Goal: Task Accomplishment & Management: Manage account settings

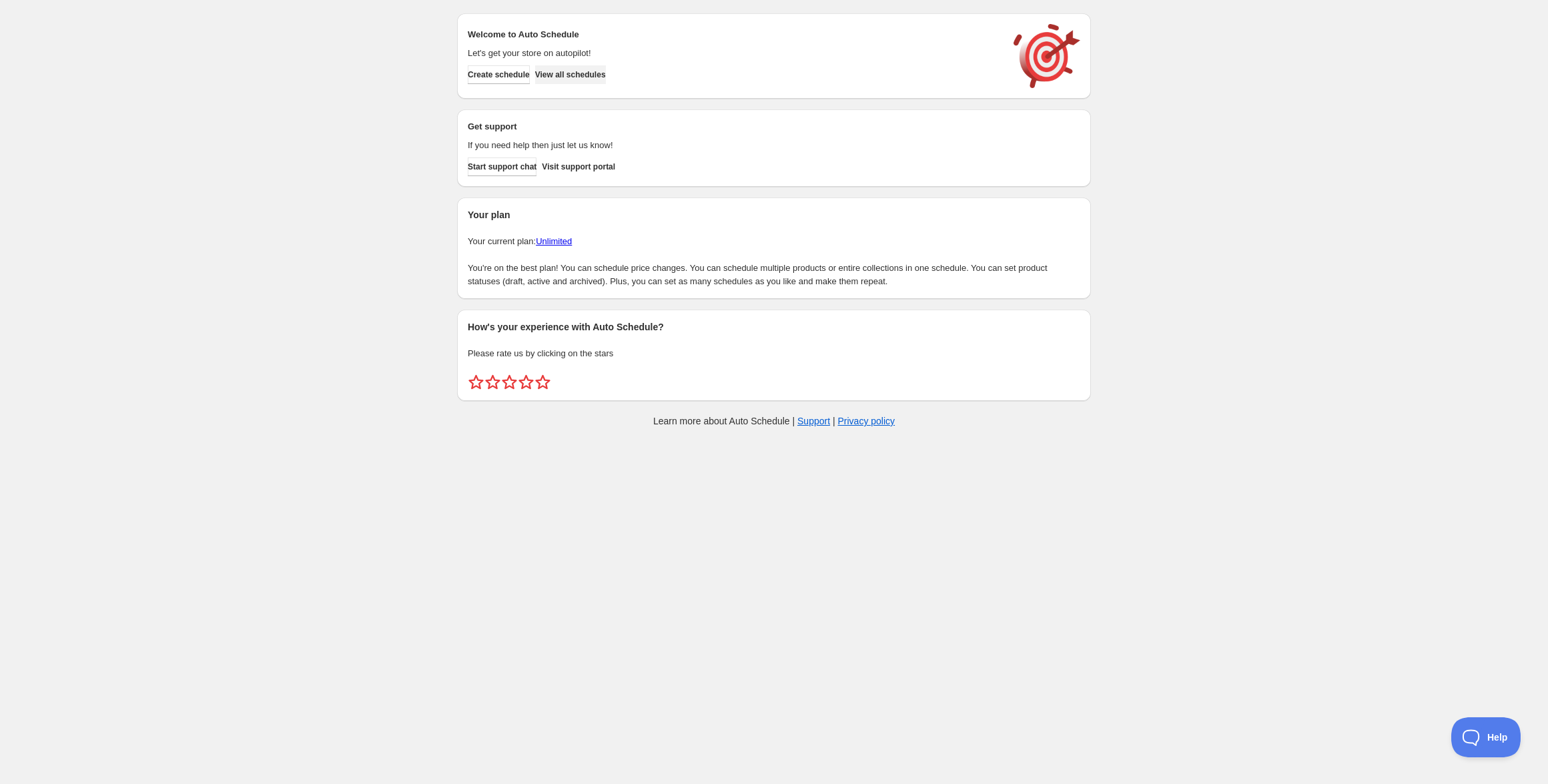
click at [590, 74] on span "View all schedules" at bounding box center [571, 75] width 71 height 10
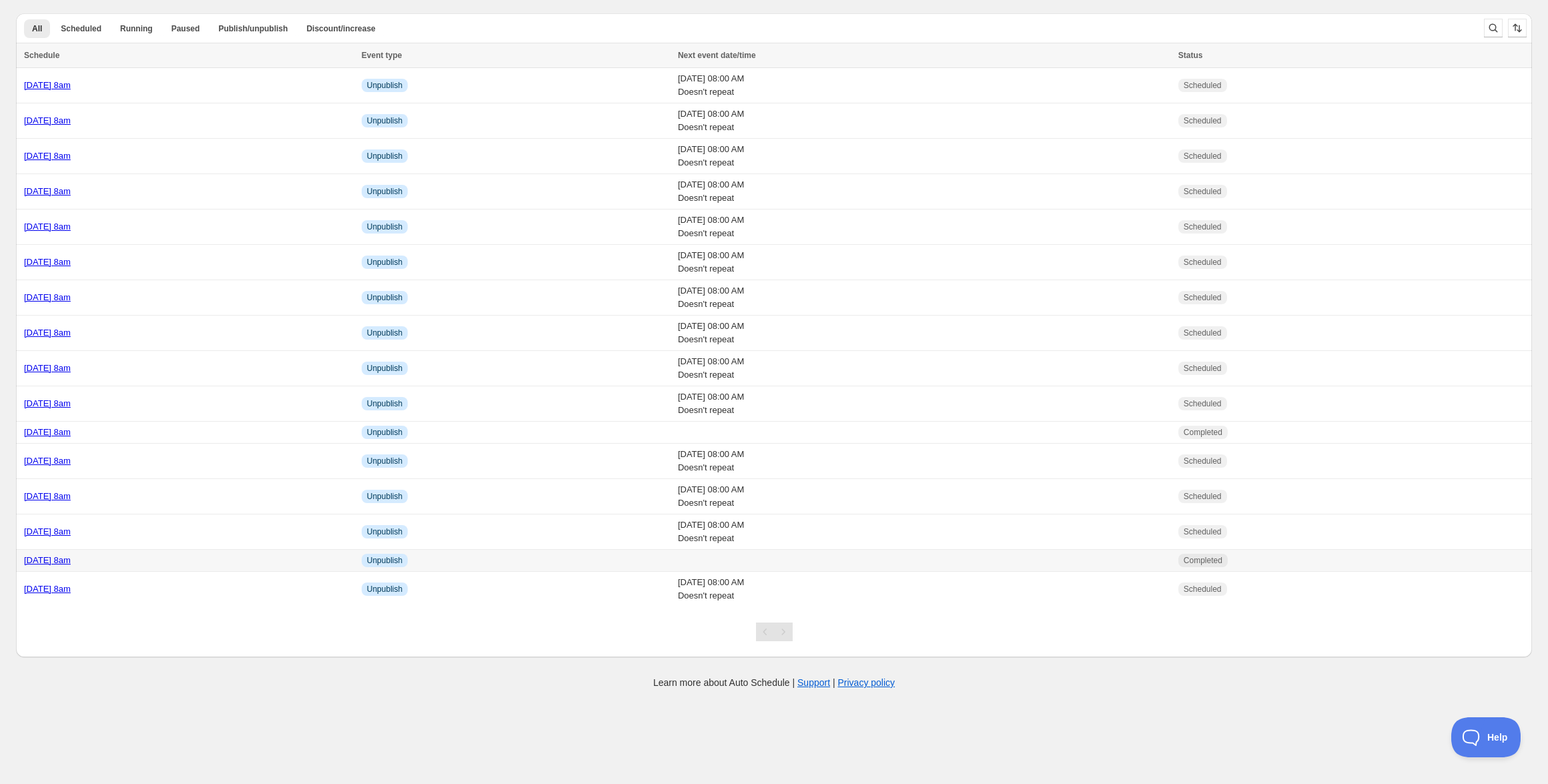
click at [71, 558] on link "[DATE] 8am" at bounding box center [47, 560] width 47 height 10
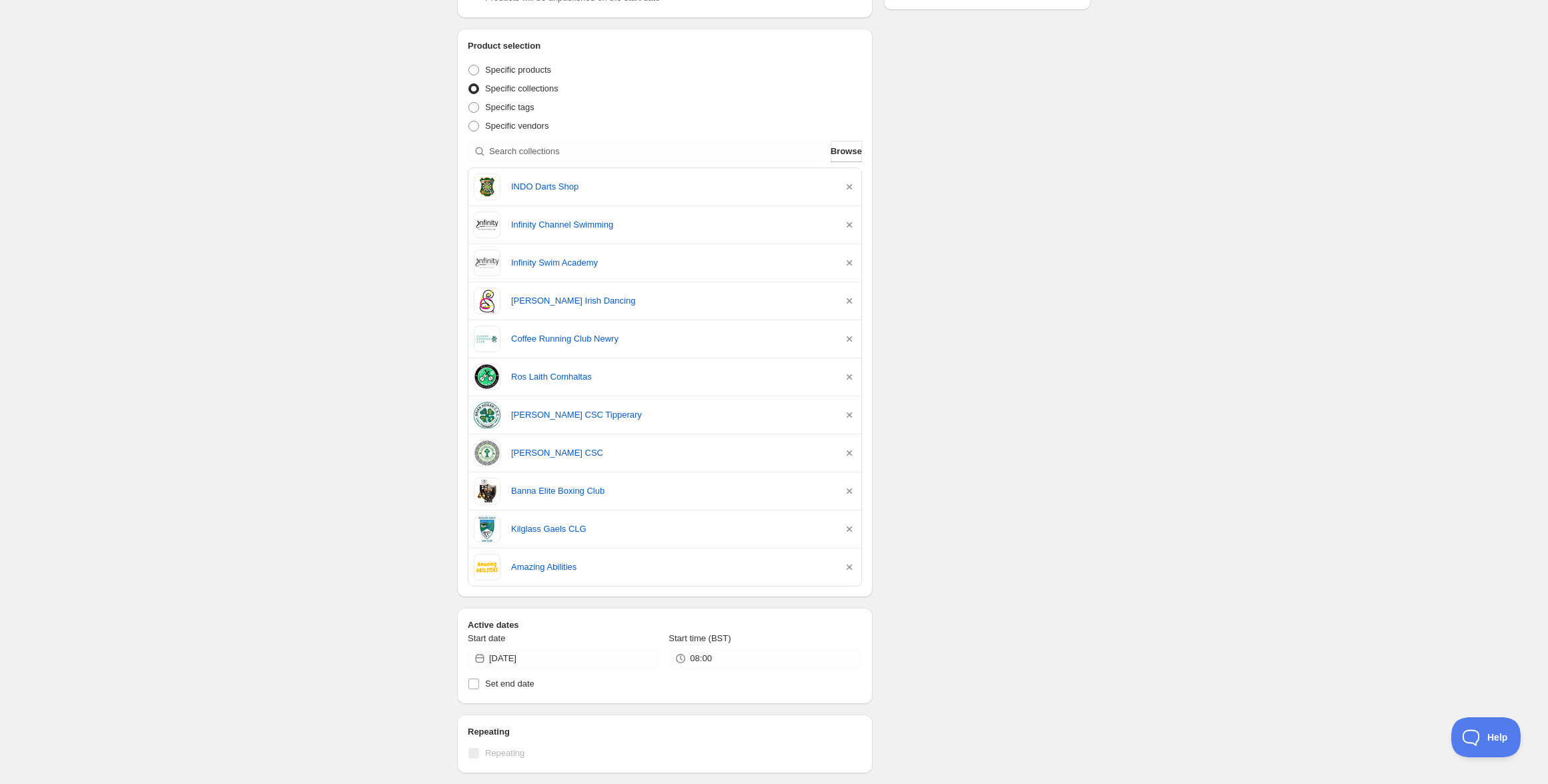
scroll to position [443, 0]
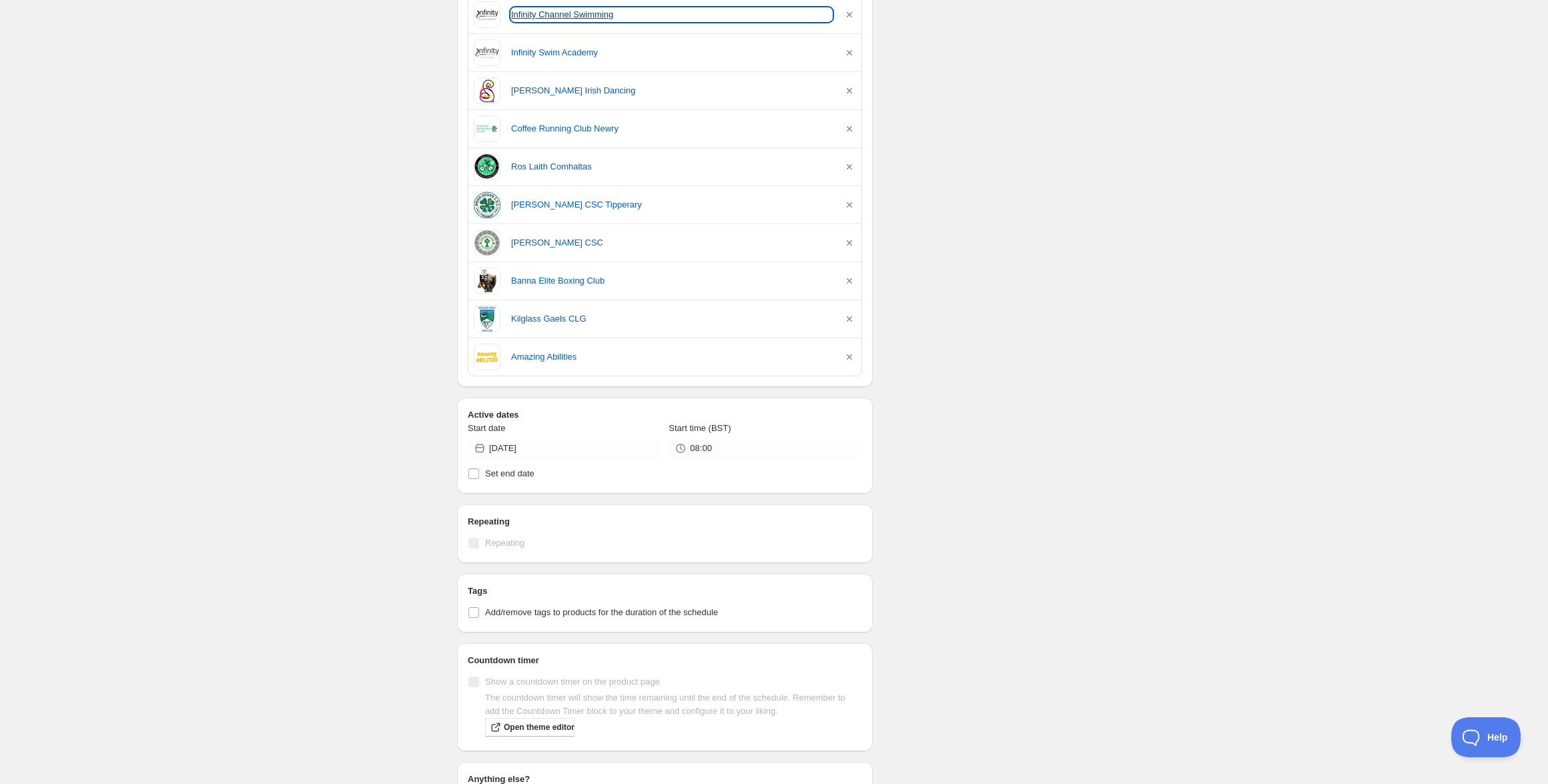
click at [555, 16] on link "Infinity Channel Swimming" at bounding box center [672, 15] width 321 height 13
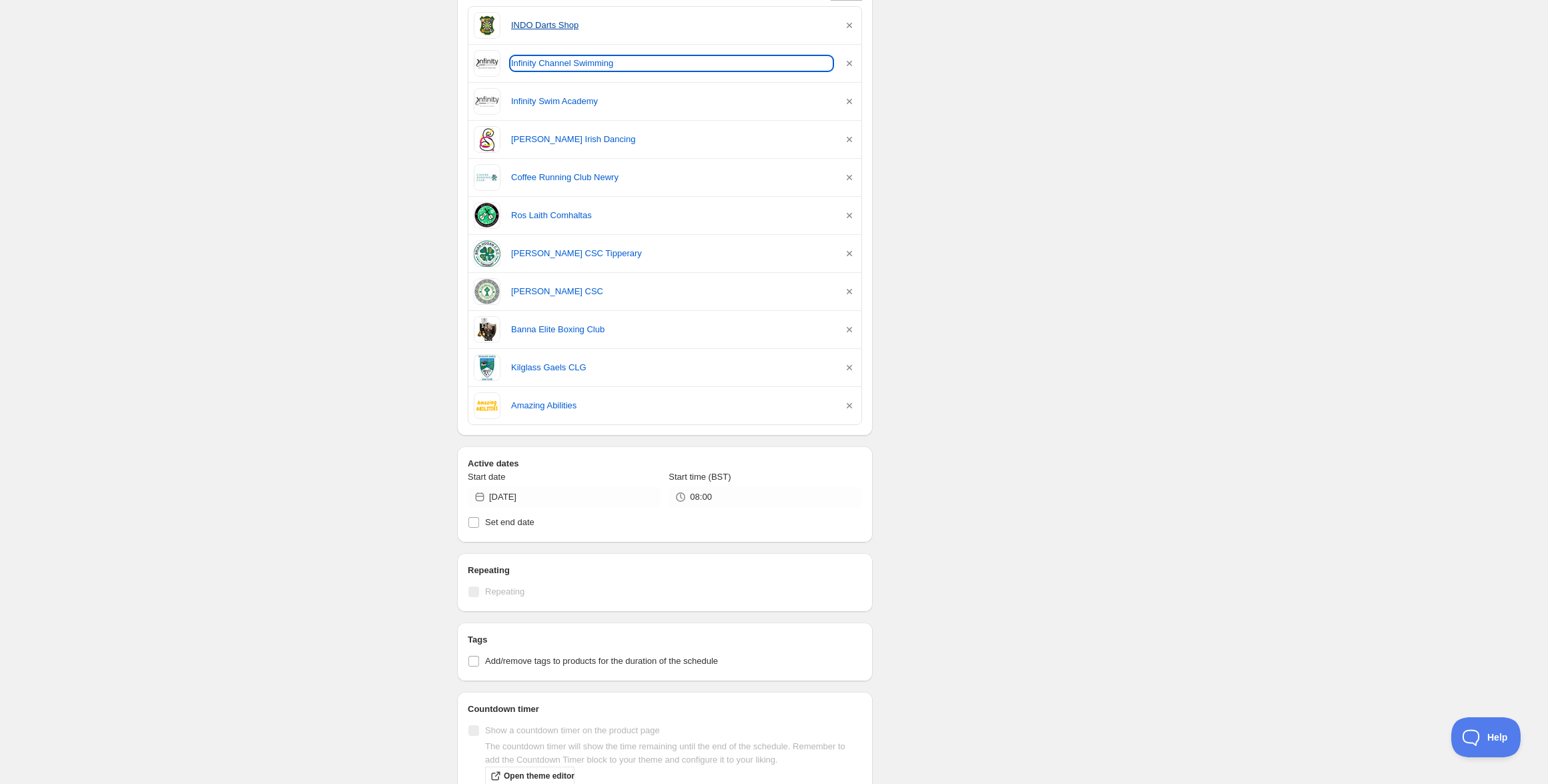
scroll to position [351, 0]
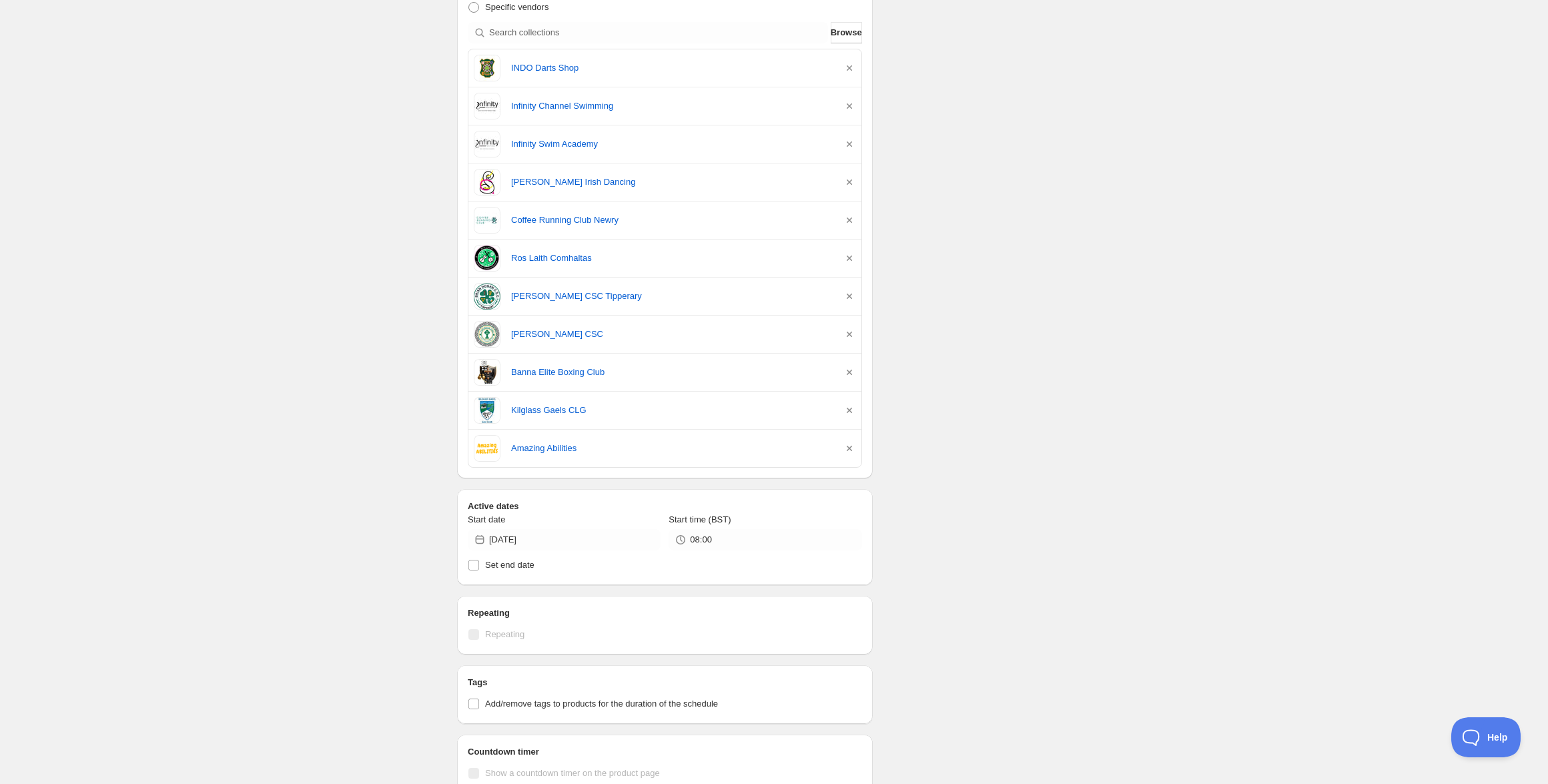
click at [537, 59] on div "INDO Darts Shop" at bounding box center [664, 68] width 383 height 27
click at [533, 65] on link "INDO Darts Shop" at bounding box center [672, 68] width 321 height 13
click at [547, 186] on link "[PERSON_NAME] Irish Dancing" at bounding box center [672, 182] width 321 height 13
click at [577, 222] on link "Coffee Running Club Newry" at bounding box center [672, 220] width 321 height 13
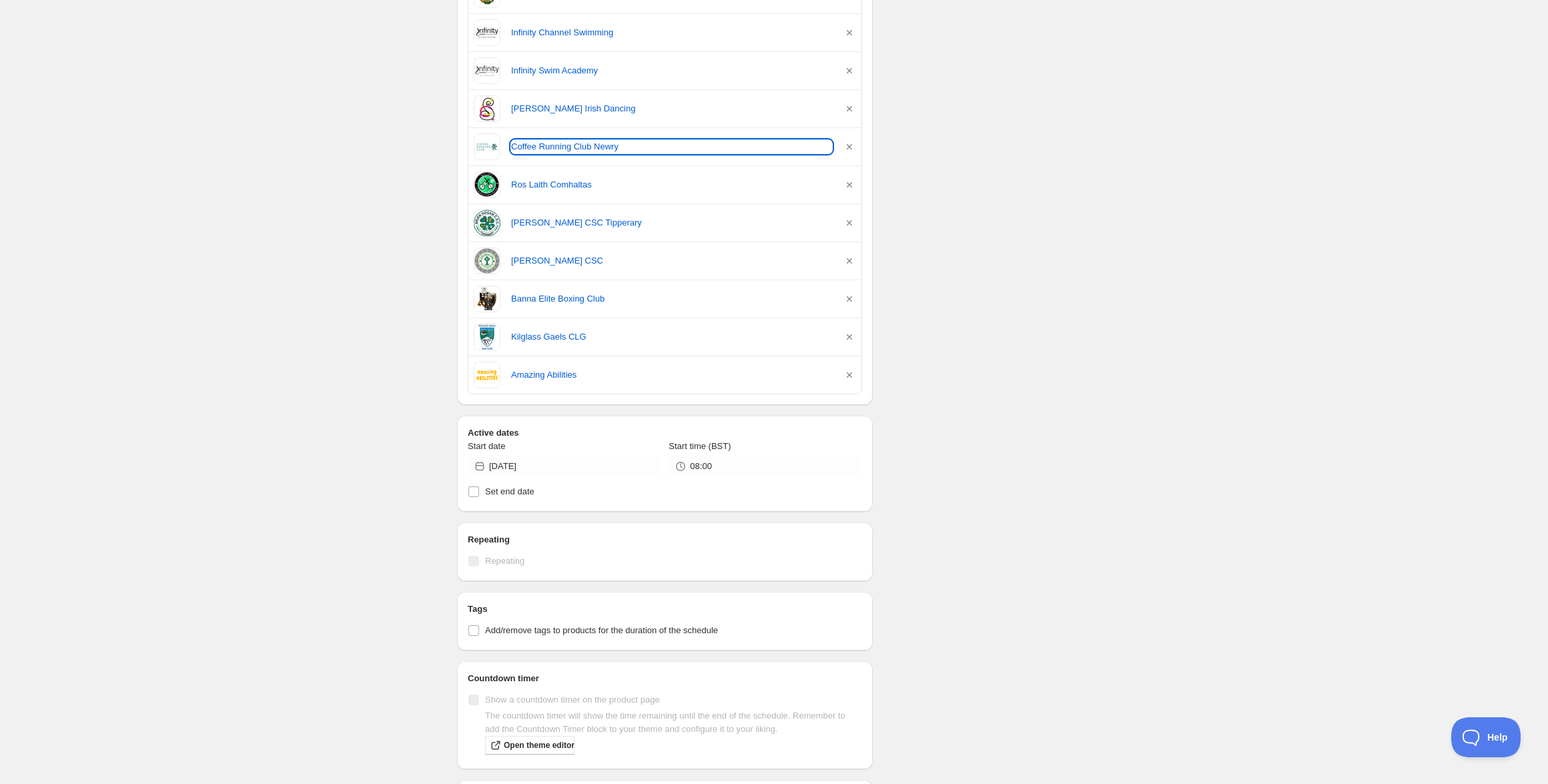
scroll to position [433, 0]
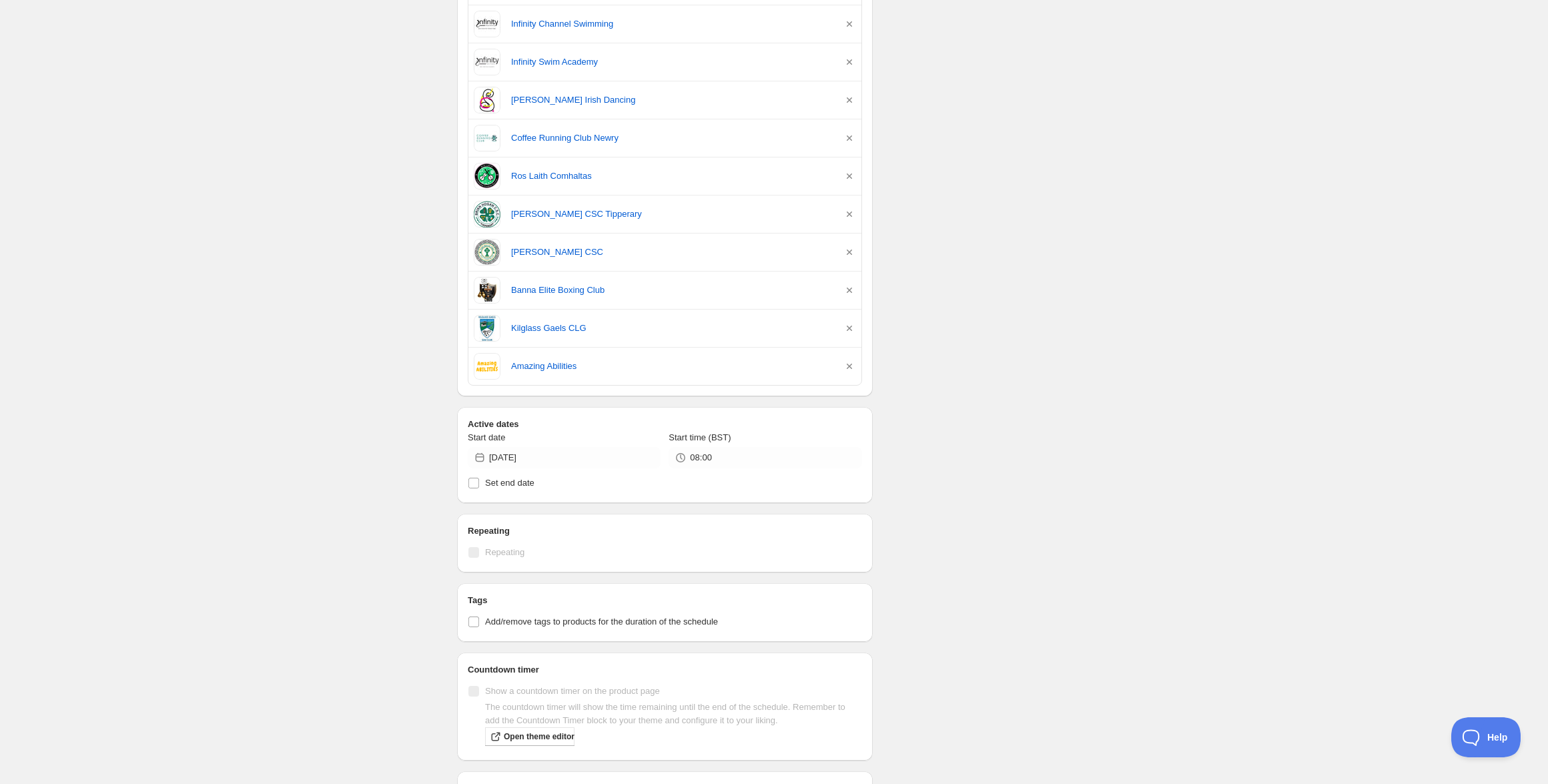
click at [543, 319] on div "Kilglass Gaels CLG" at bounding box center [664, 328] width 383 height 27
click at [542, 327] on link "Kilglass Gaels CLG" at bounding box center [672, 328] width 321 height 13
click at [545, 363] on link "Amazing Abilities" at bounding box center [672, 366] width 321 height 13
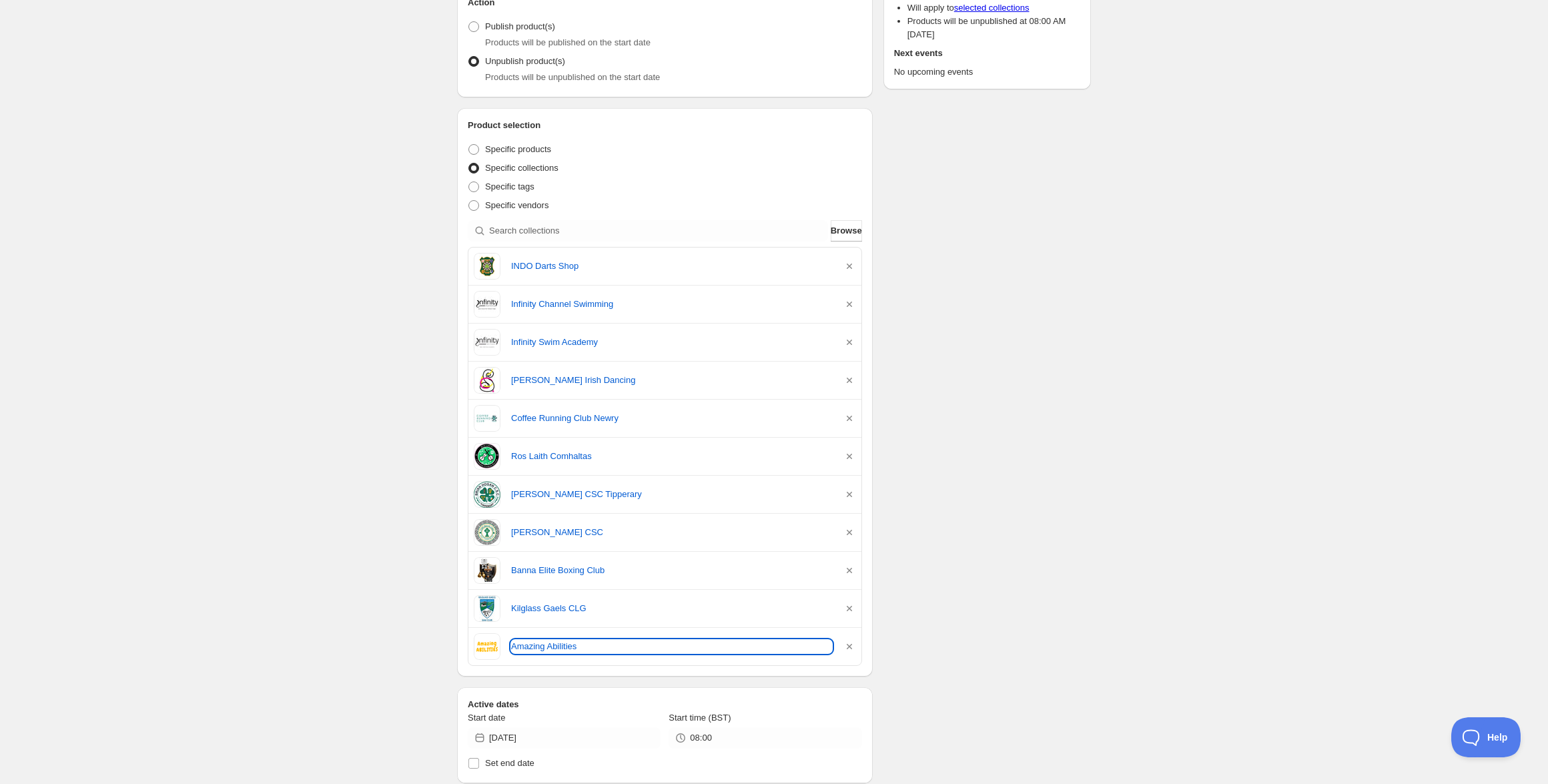
scroll to position [0, 0]
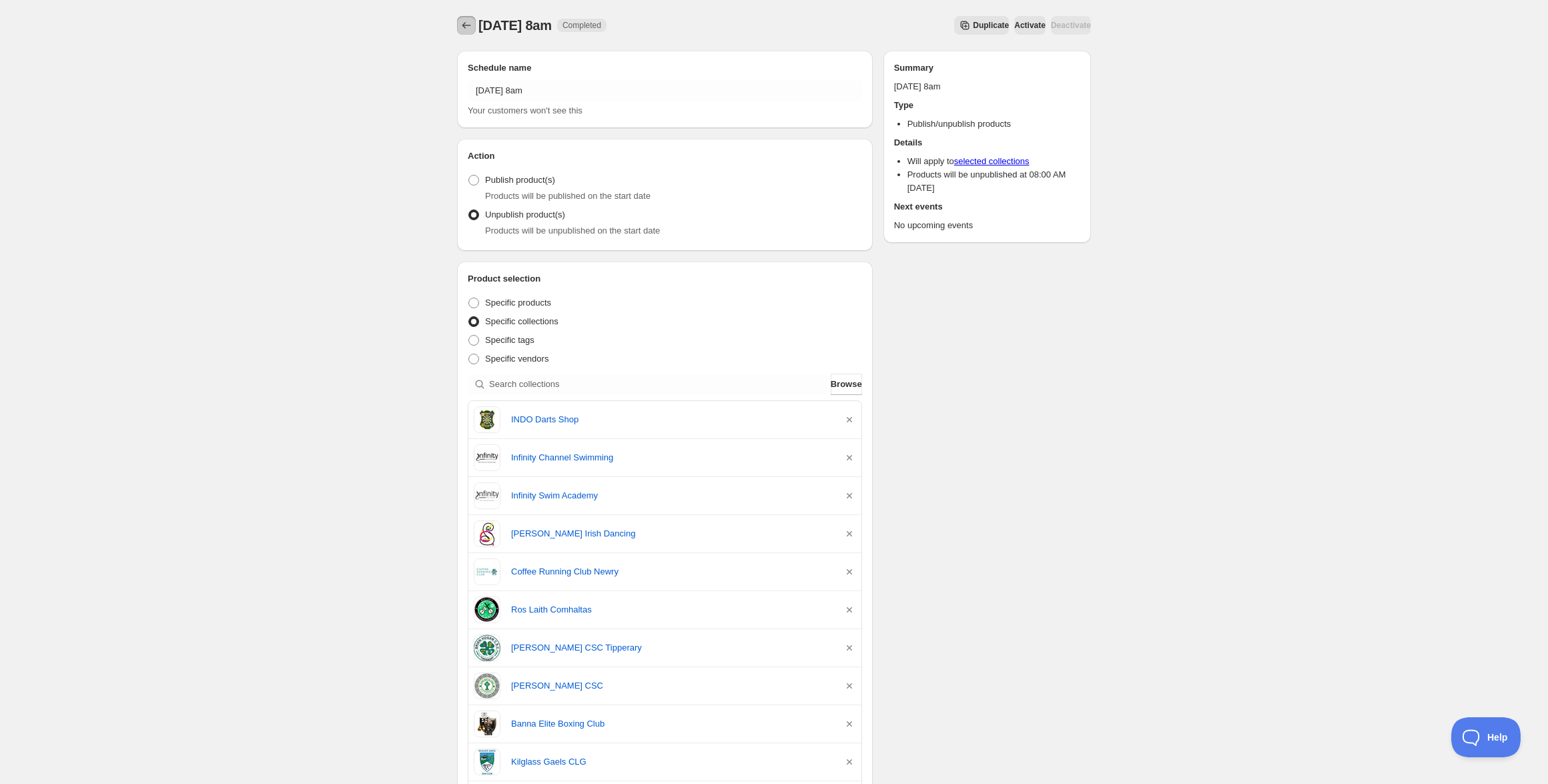
click at [465, 24] on icon "Schedules" at bounding box center [466, 25] width 13 height 13
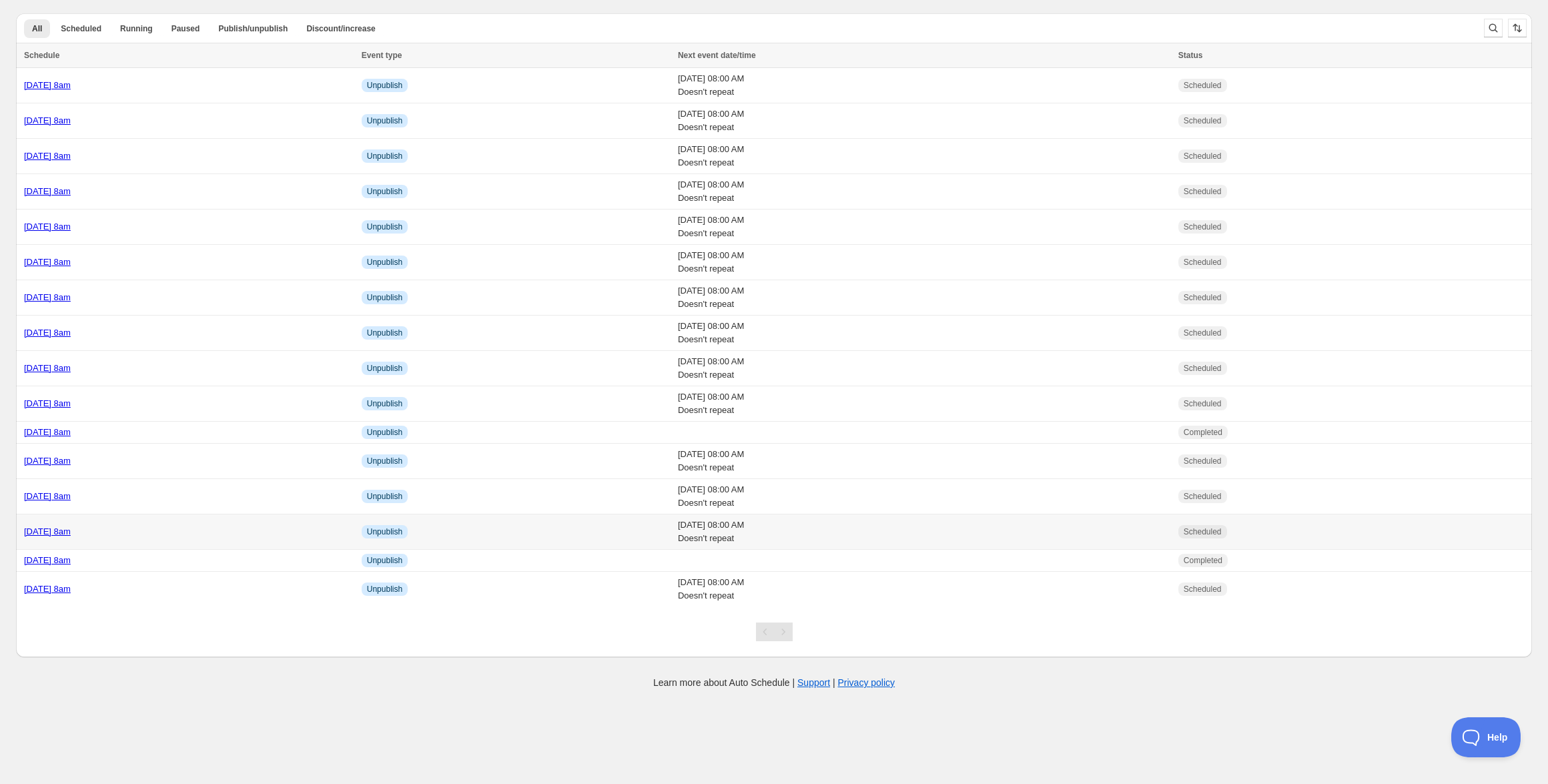
click at [71, 530] on link "[DATE] 8am" at bounding box center [47, 531] width 47 height 10
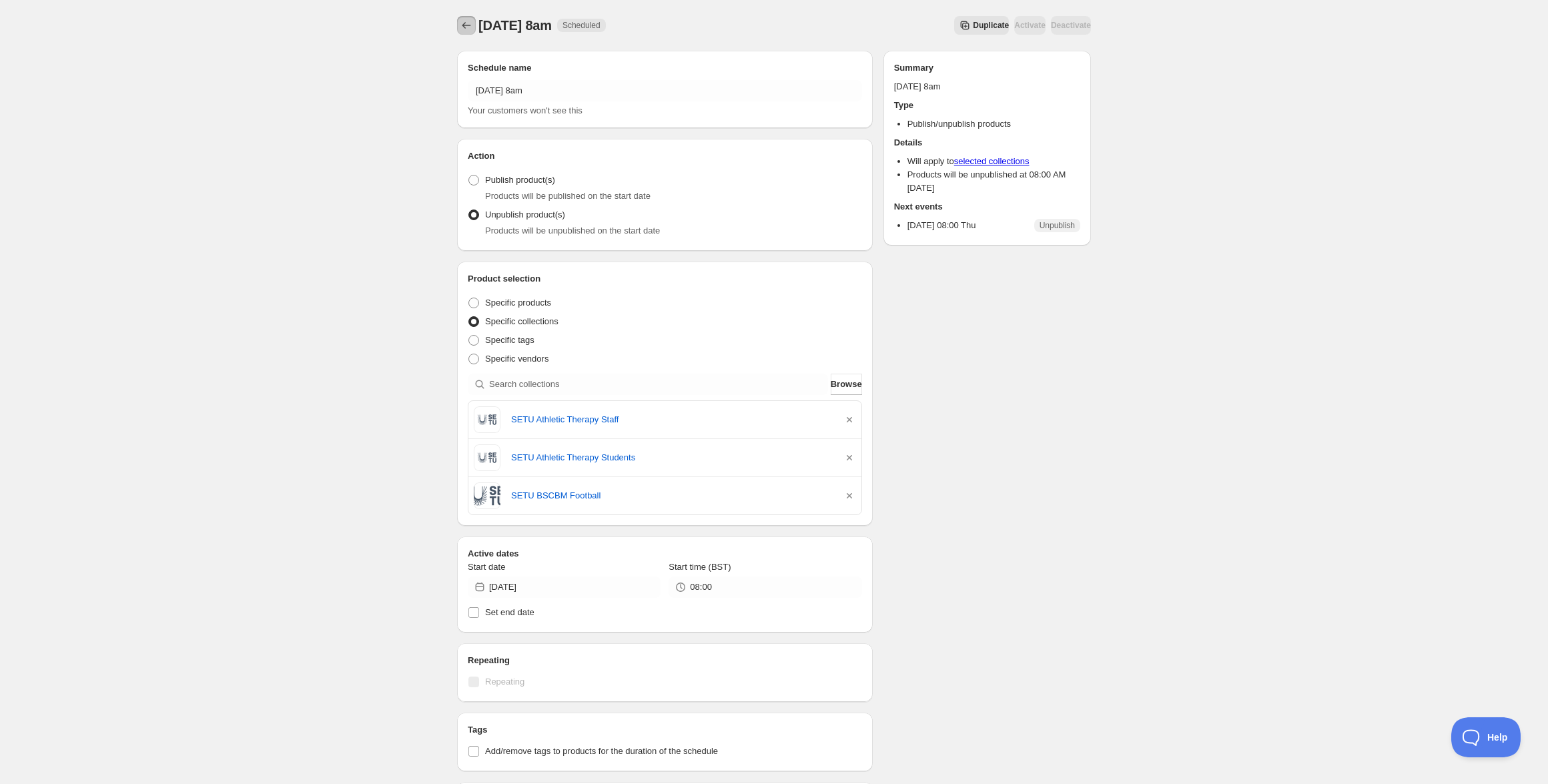
click at [457, 24] on button "Schedules" at bounding box center [466, 25] width 18 height 18
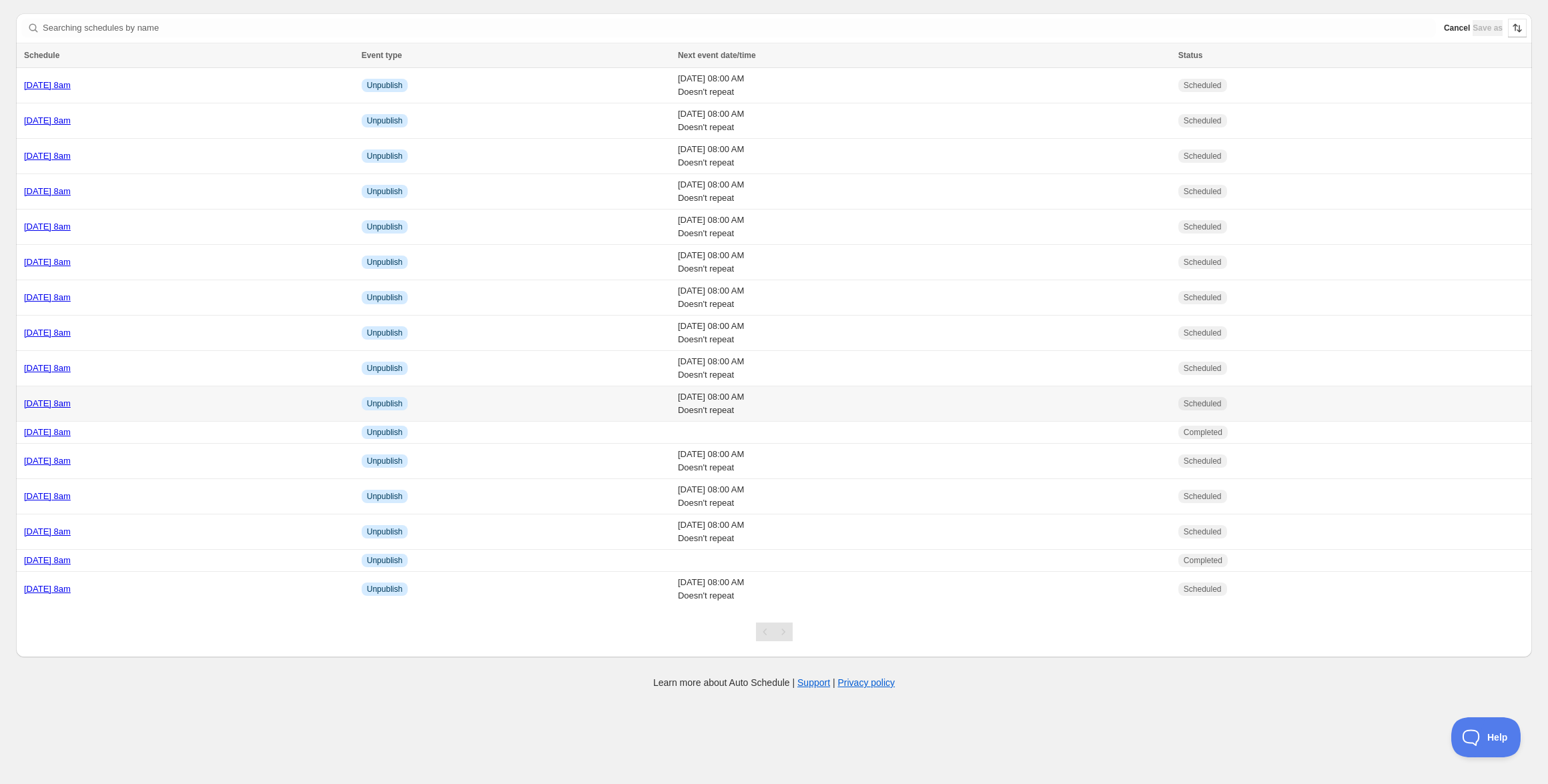
click at [107, 419] on td "[DATE] 8am" at bounding box center [187, 404] width 342 height 36
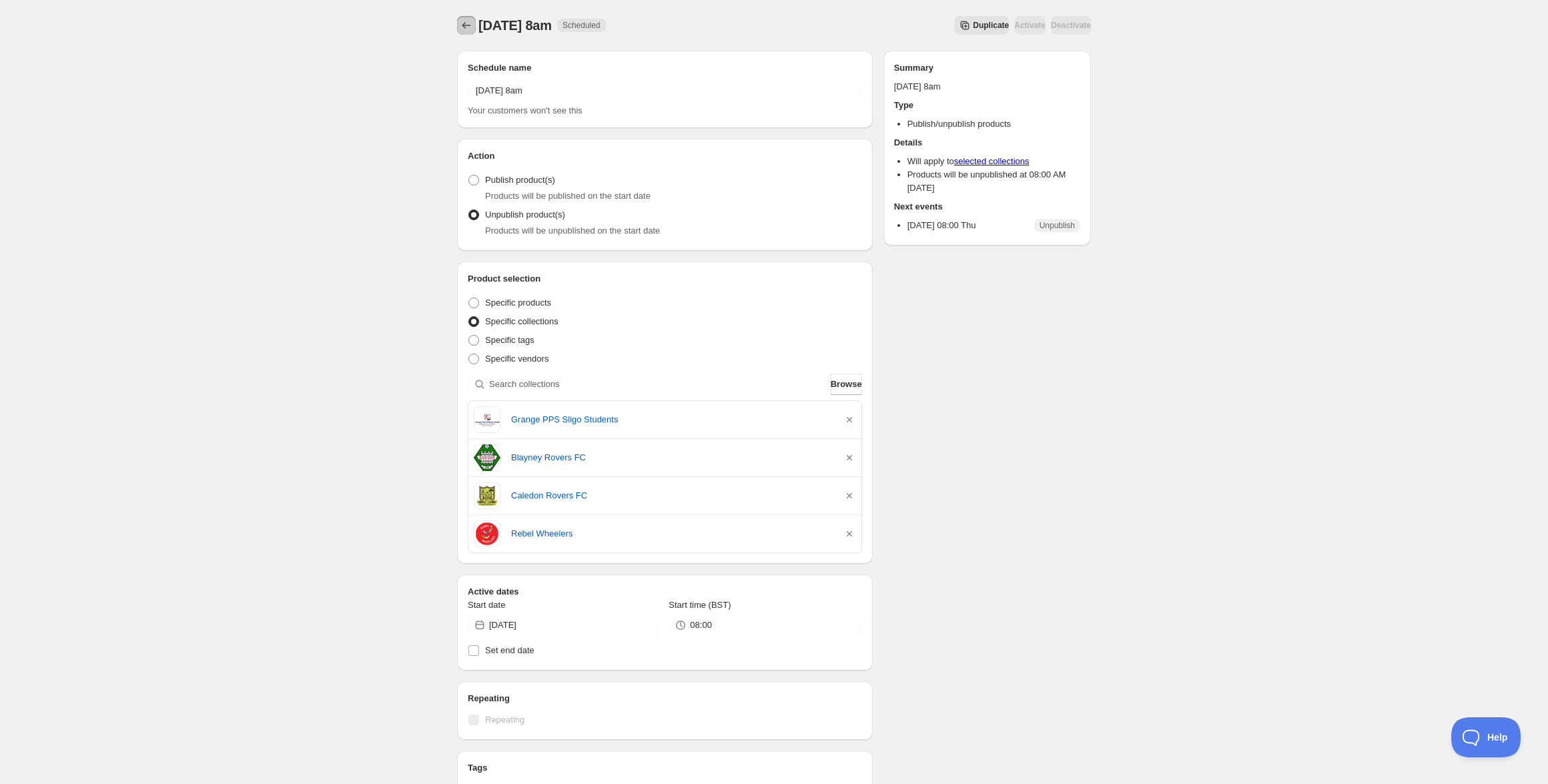
click at [465, 25] on icon "Schedules" at bounding box center [467, 25] width 9 height 7
